Goal: Information Seeking & Learning: Learn about a topic

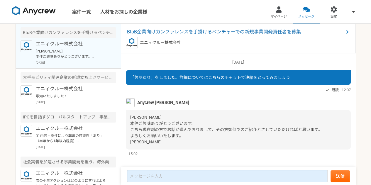
scroll to position [6, 0]
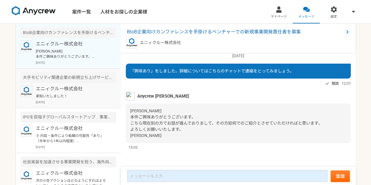
click at [80, 84] on article "大手モビリティ関連企業の新規立ち上げサービス　オペレーション対応（静岡出社） エニィクルー株式会社 承知いたしました！ [DATE]" at bounding box center [68, 89] width 105 height 40
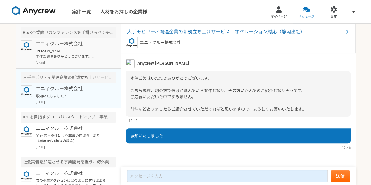
click at [68, 54] on p "[PERSON_NAME] 本件ご興味ありがとうございます。 こちら現在別の方でお話が進んでおりまして、その方如何でのご紹介とさせていただければと思います。 …" at bounding box center [72, 54] width 72 height 11
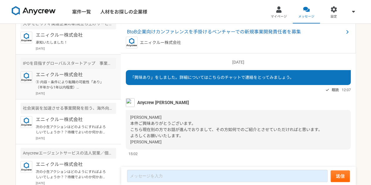
scroll to position [56, 0]
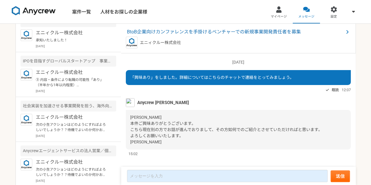
click at [33, 14] on img at bounding box center [34, 10] width 44 height 9
